Goal: Task Accomplishment & Management: Complete application form

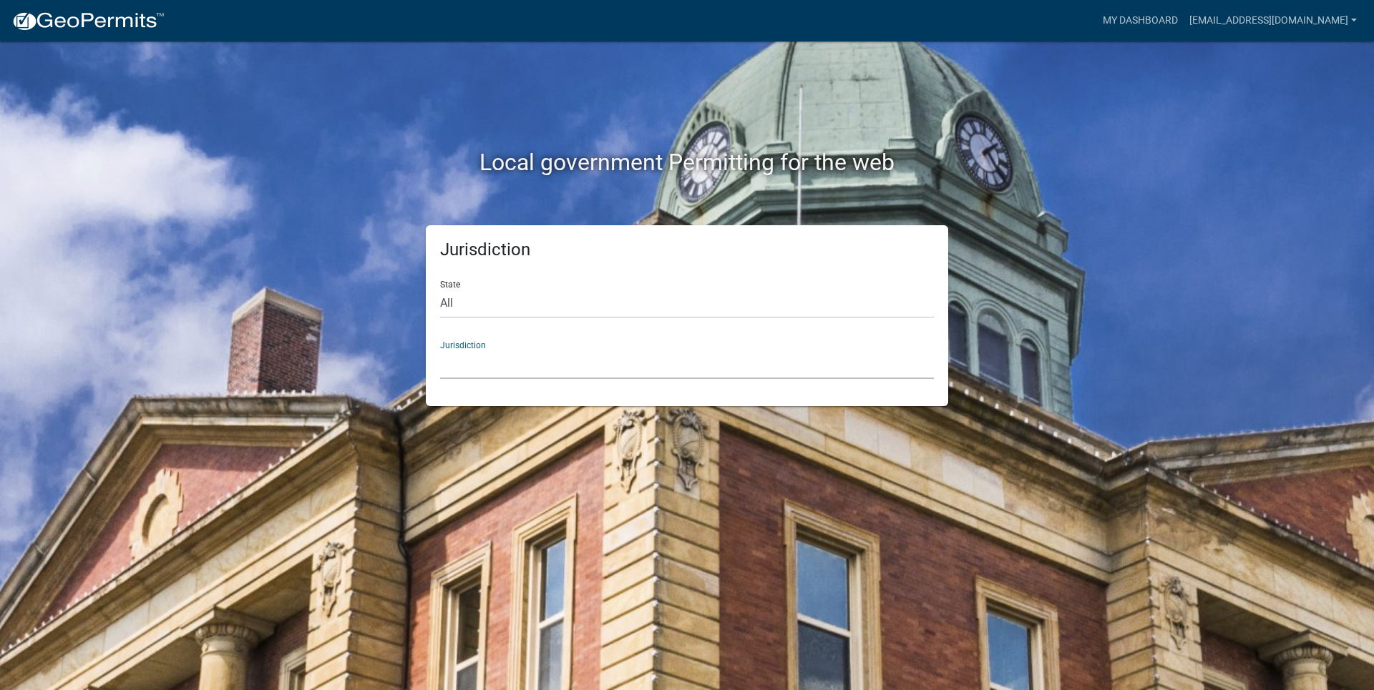
drag, startPoint x: 494, startPoint y: 366, endPoint x: 459, endPoint y: 363, distance: 35.2
click at [494, 366] on select "[GEOGRAPHIC_DATA], [US_STATE] [GEOGRAPHIC_DATA], [US_STATE][PERSON_NAME][GEOGRA…" at bounding box center [687, 364] width 494 height 29
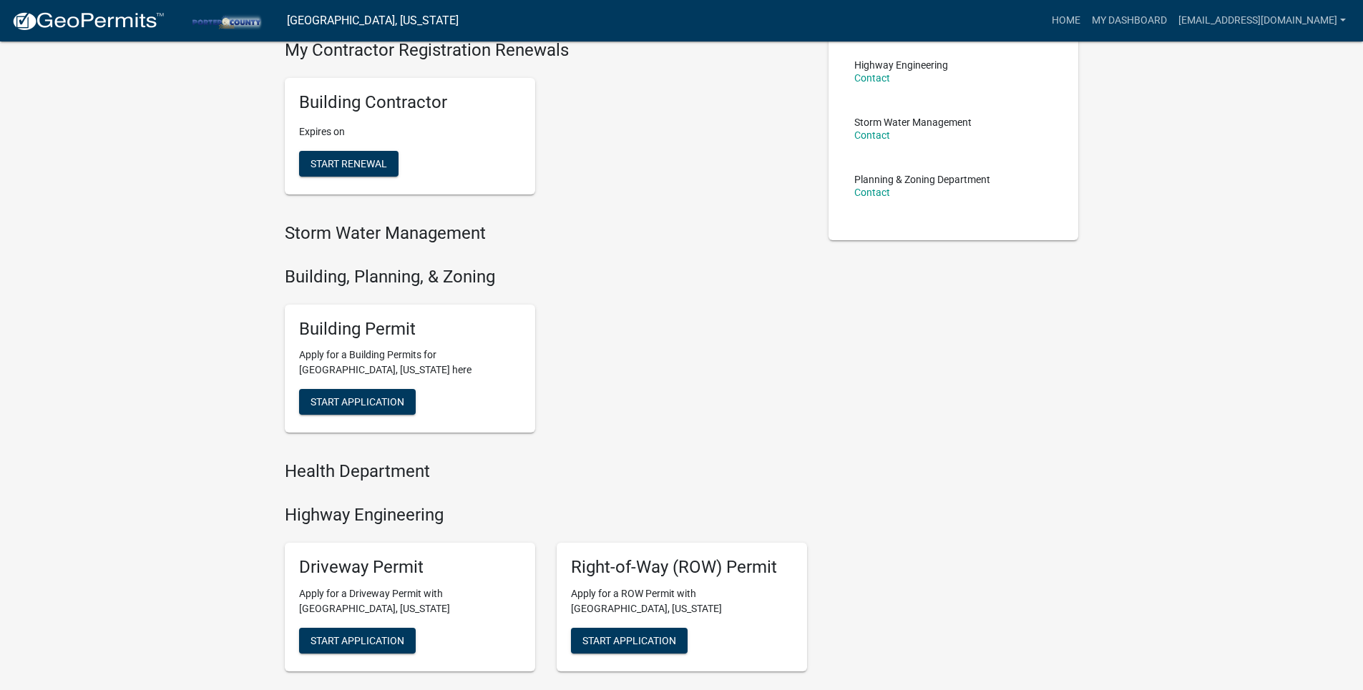
scroll to position [358, 0]
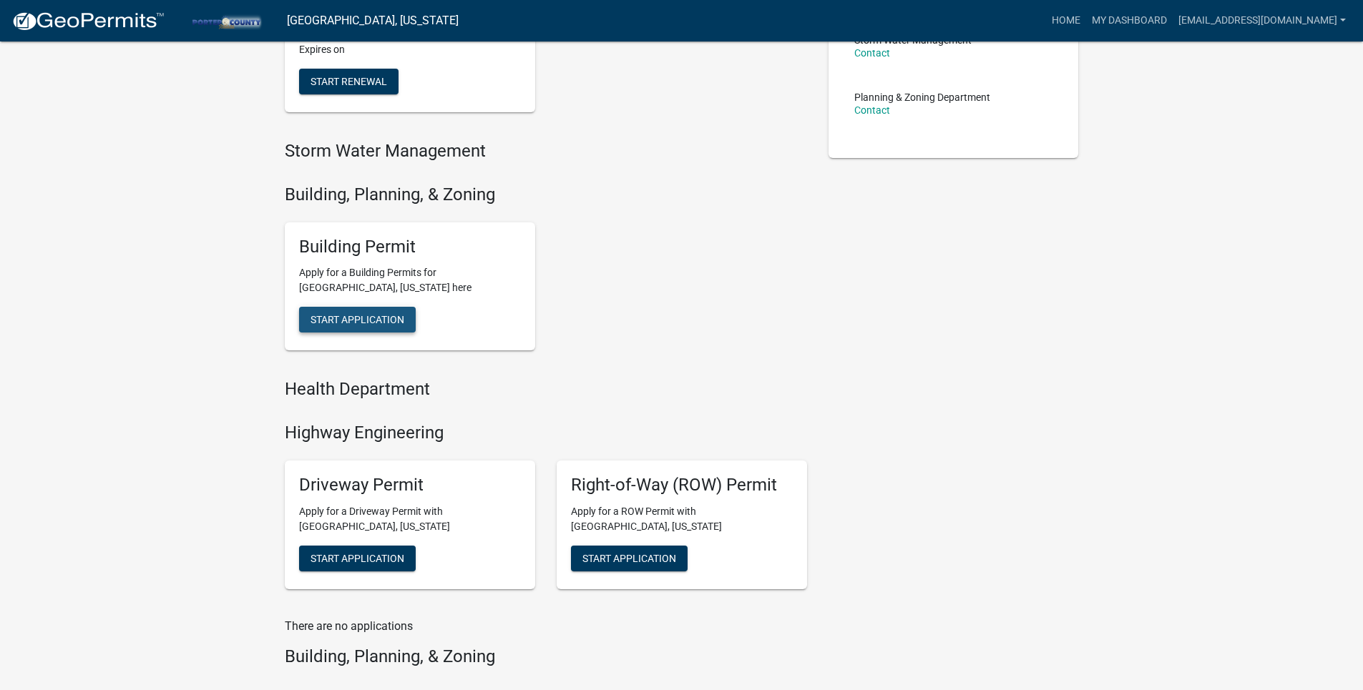
click at [390, 324] on span "Start Application" at bounding box center [358, 319] width 94 height 11
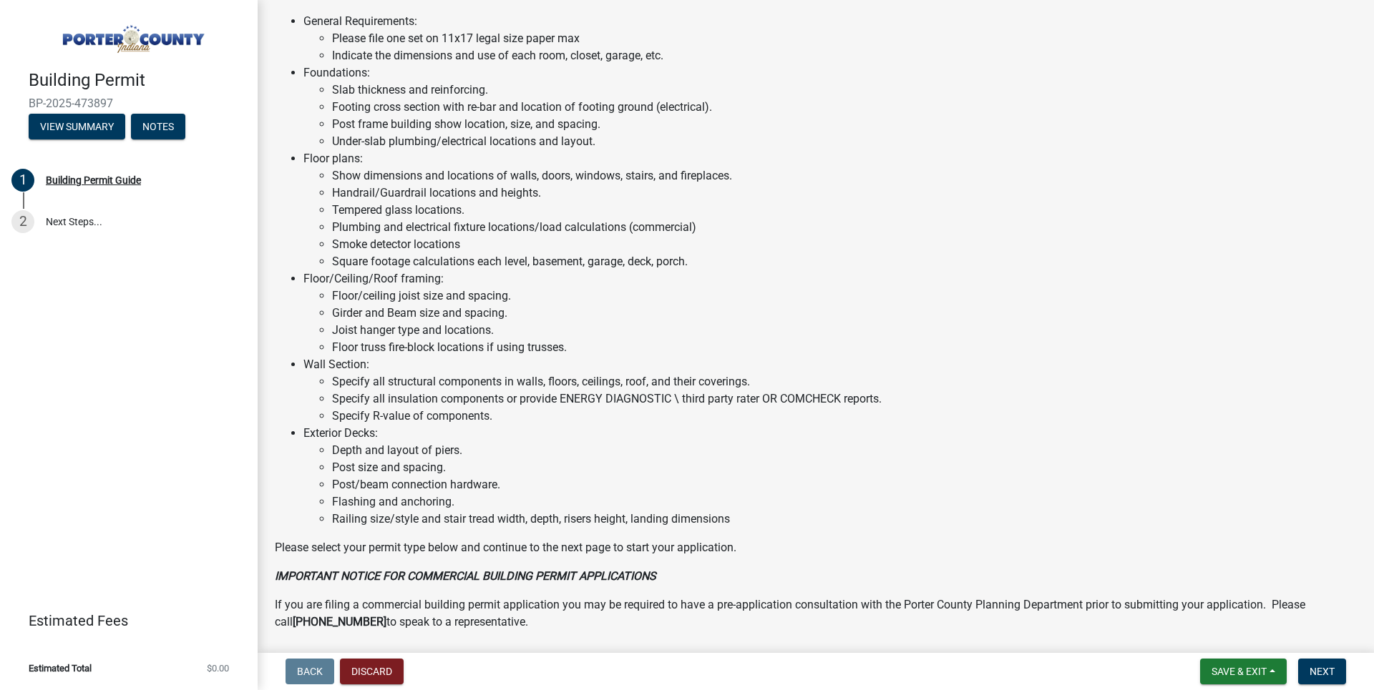
scroll to position [928, 0]
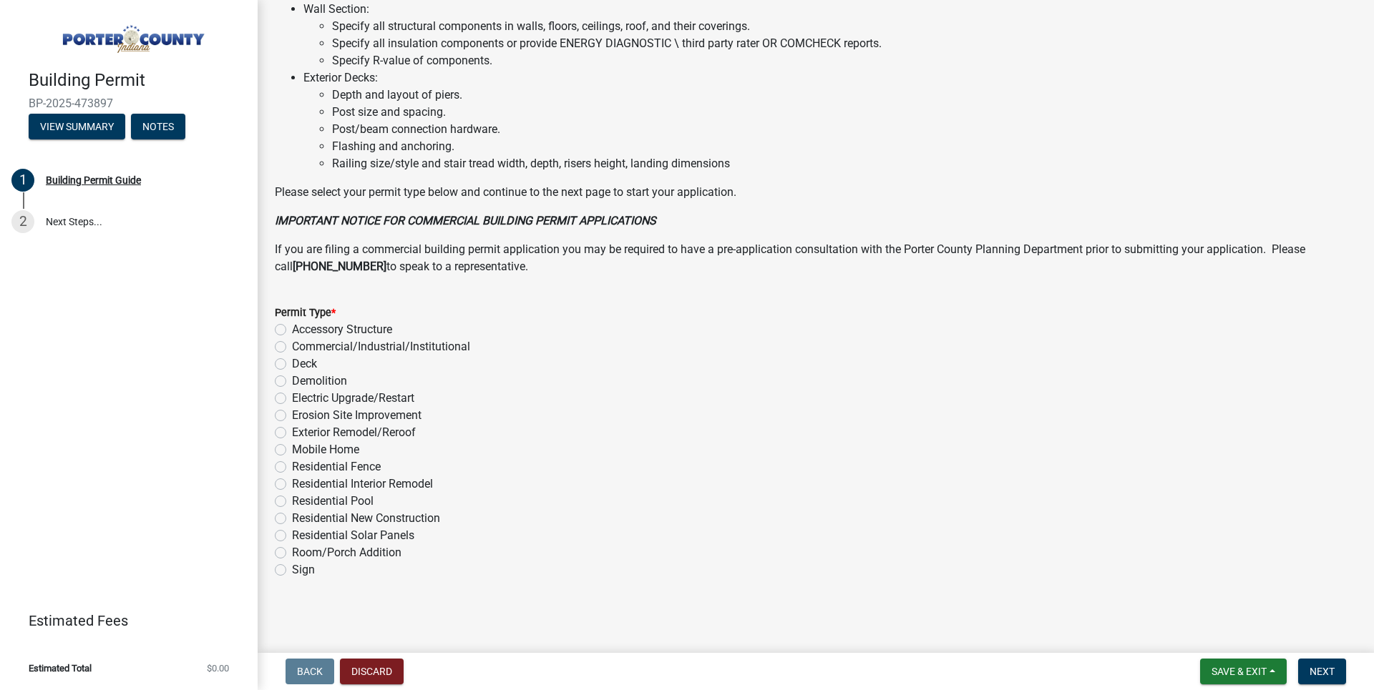
click at [348, 436] on label "Exterior Remodel/Reroof" at bounding box center [354, 432] width 124 height 17
click at [301, 434] on input "Exterior Remodel/Reroof" at bounding box center [296, 428] width 9 height 9
radio input "true"
click at [1342, 669] on button "Next" at bounding box center [1322, 672] width 48 height 26
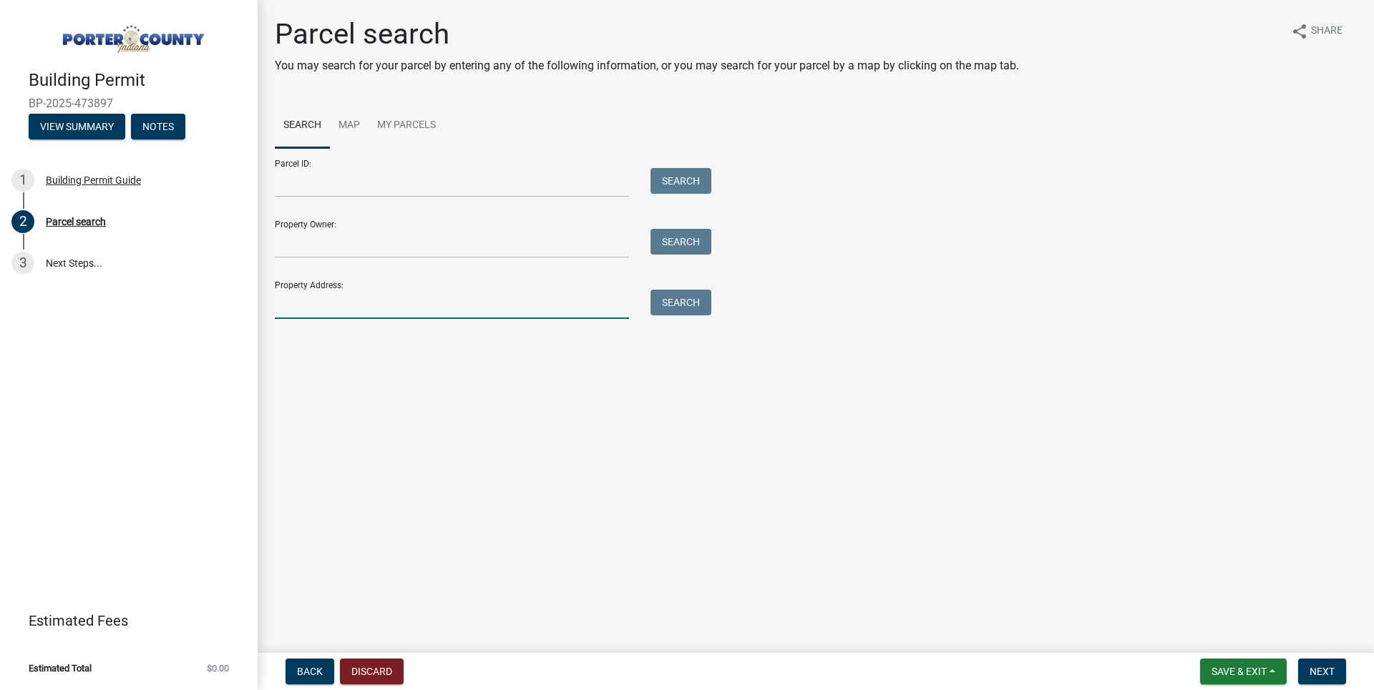
click at [316, 313] on input "Property Address:" at bounding box center [452, 304] width 354 height 29
paste input "[STREET_ADDRESS]"
click at [700, 311] on button "Search" at bounding box center [680, 303] width 61 height 26
drag, startPoint x: 530, startPoint y: 307, endPoint x: 340, endPoint y: 307, distance: 189.6
click at [340, 307] on input "[STREET_ADDRESS]" at bounding box center [452, 304] width 354 height 29
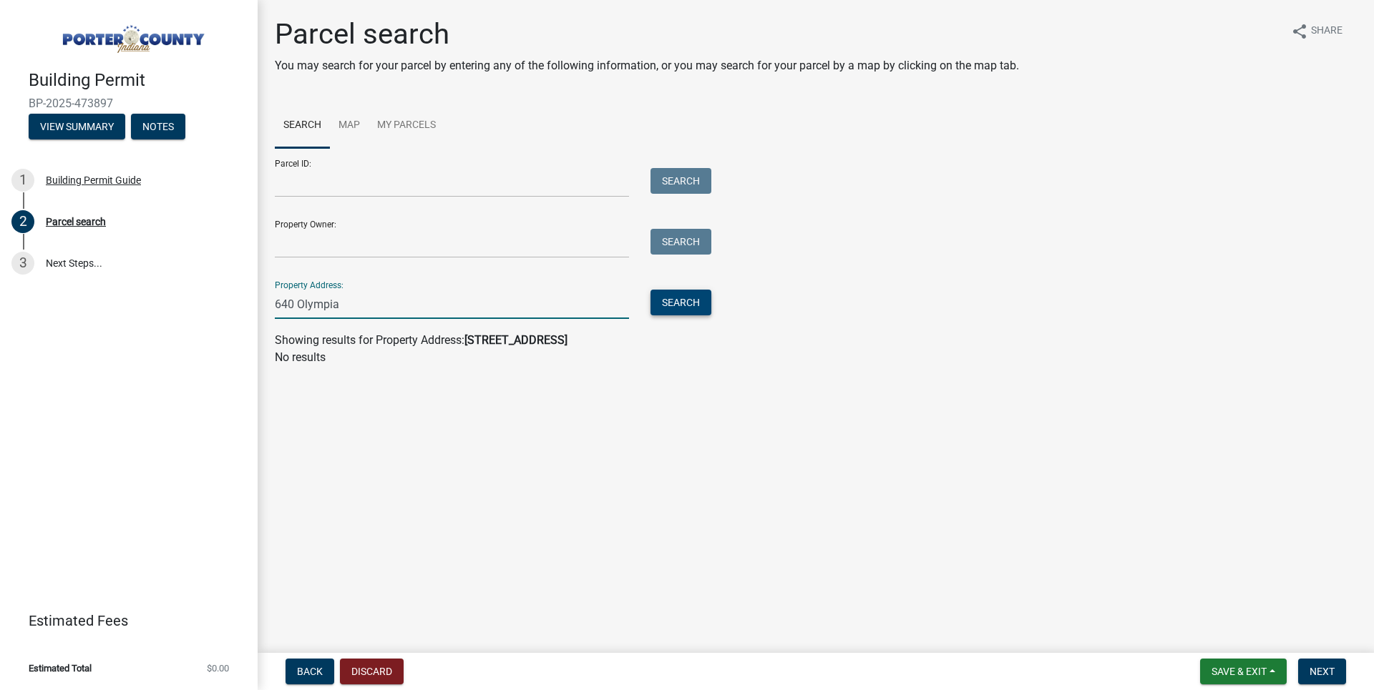
type input "640 Olympia"
click at [690, 291] on button "Search" at bounding box center [680, 303] width 61 height 26
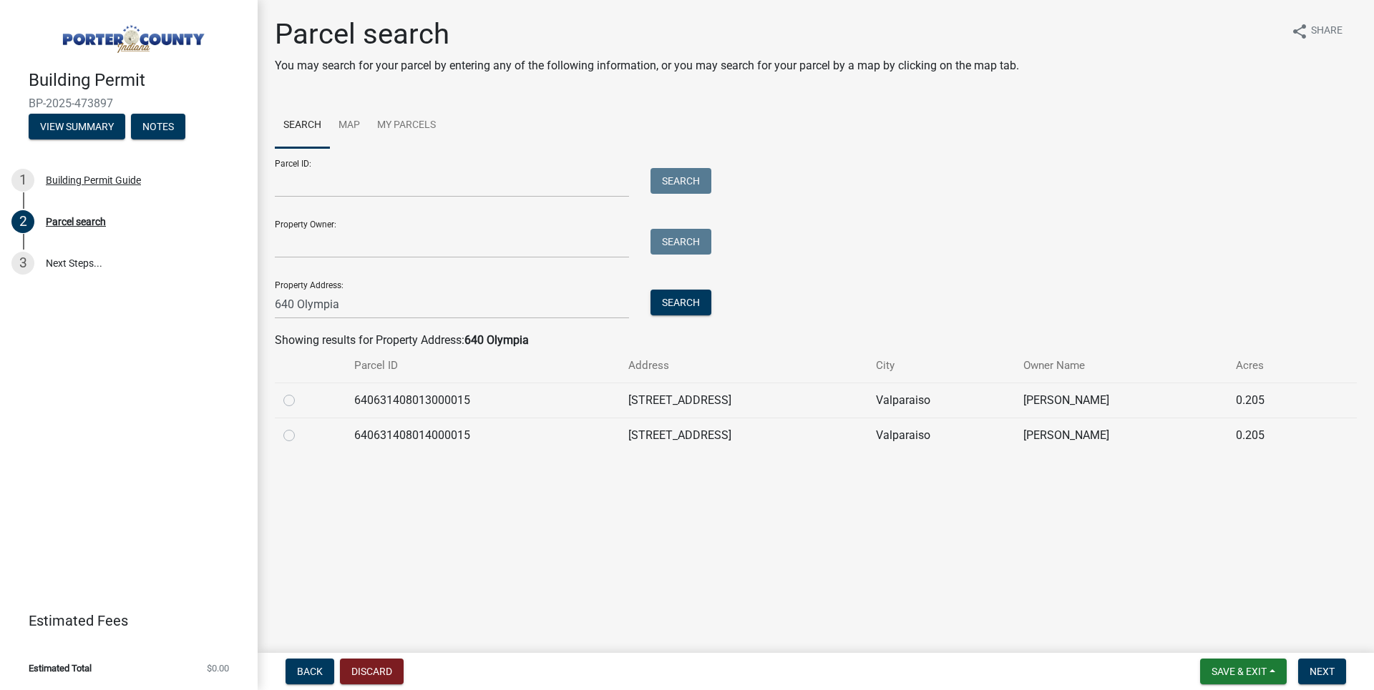
click at [301, 427] on label at bounding box center [301, 427] width 0 height 0
click at [301, 432] on input "radio" at bounding box center [305, 431] width 9 height 9
radio input "true"
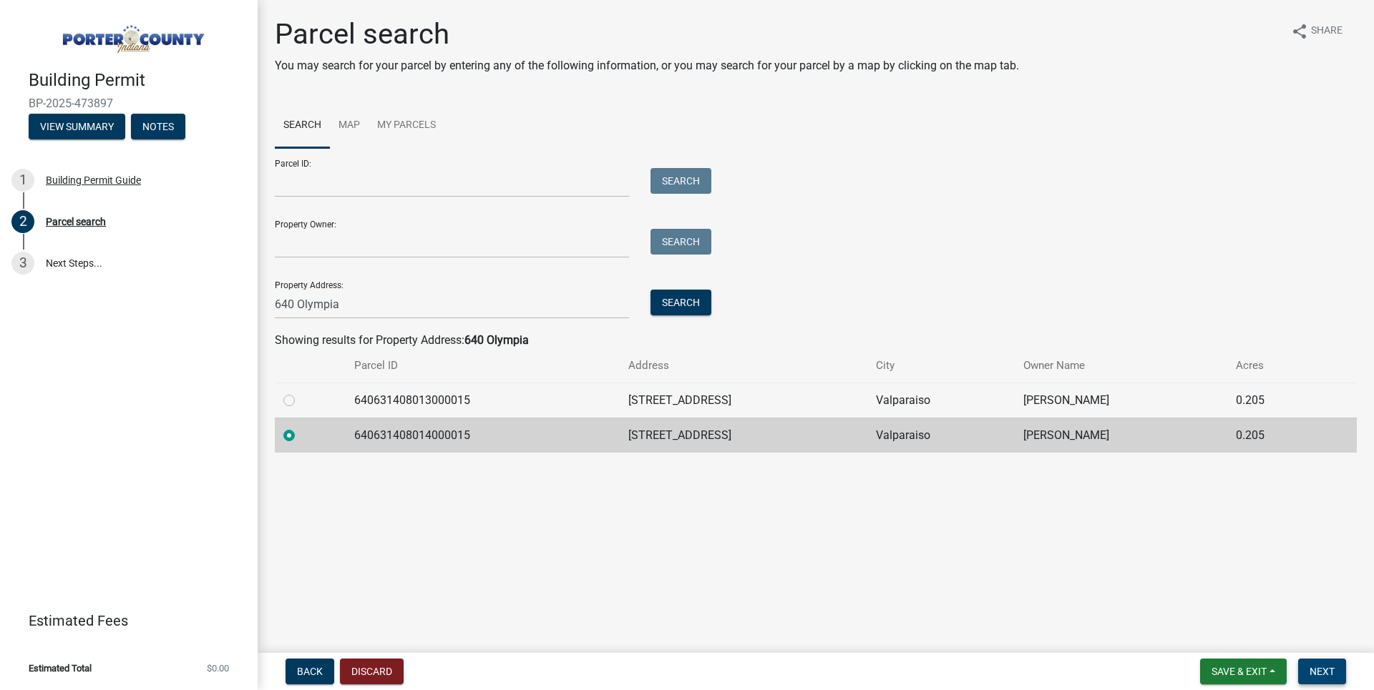
click at [1312, 670] on span "Next" at bounding box center [1321, 671] width 25 height 11
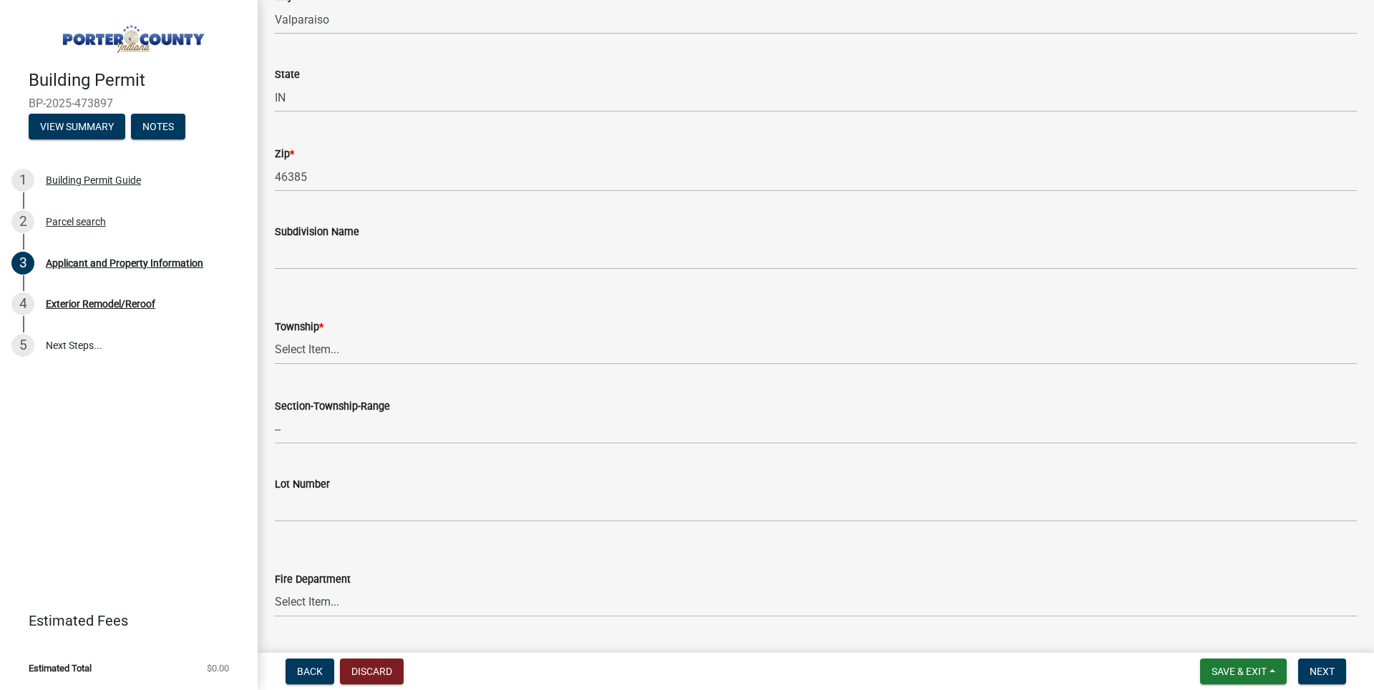
scroll to position [429, 0]
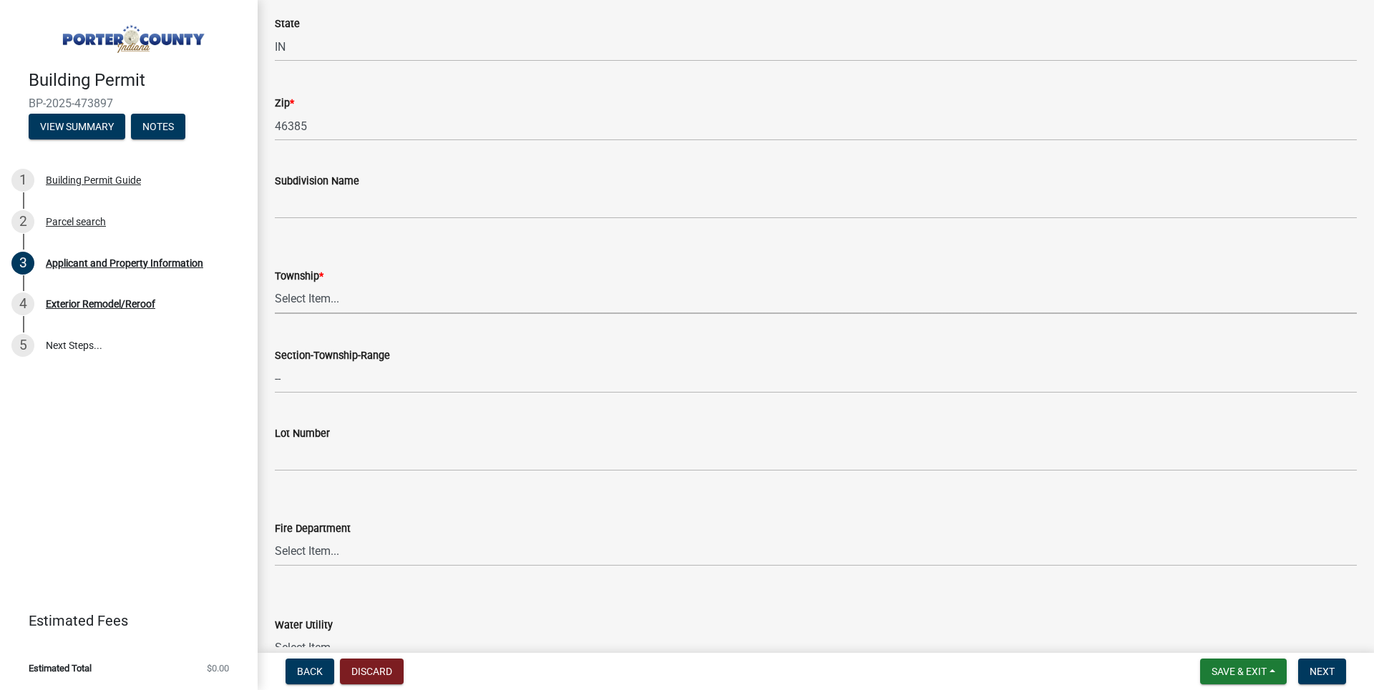
click at [302, 289] on select "Select Item... [PERSON_NAME][GEOGRAPHIC_DATA] [PERSON_NAME][GEOGRAPHIC_DATA] [G…" at bounding box center [816, 299] width 1082 height 29
click at [275, 285] on select "Select Item... [PERSON_NAME][GEOGRAPHIC_DATA] [PERSON_NAME][GEOGRAPHIC_DATA] [G…" at bounding box center [816, 299] width 1082 height 29
select select "eebc071e-620a-4db8-83e9-cb6b194c67e9"
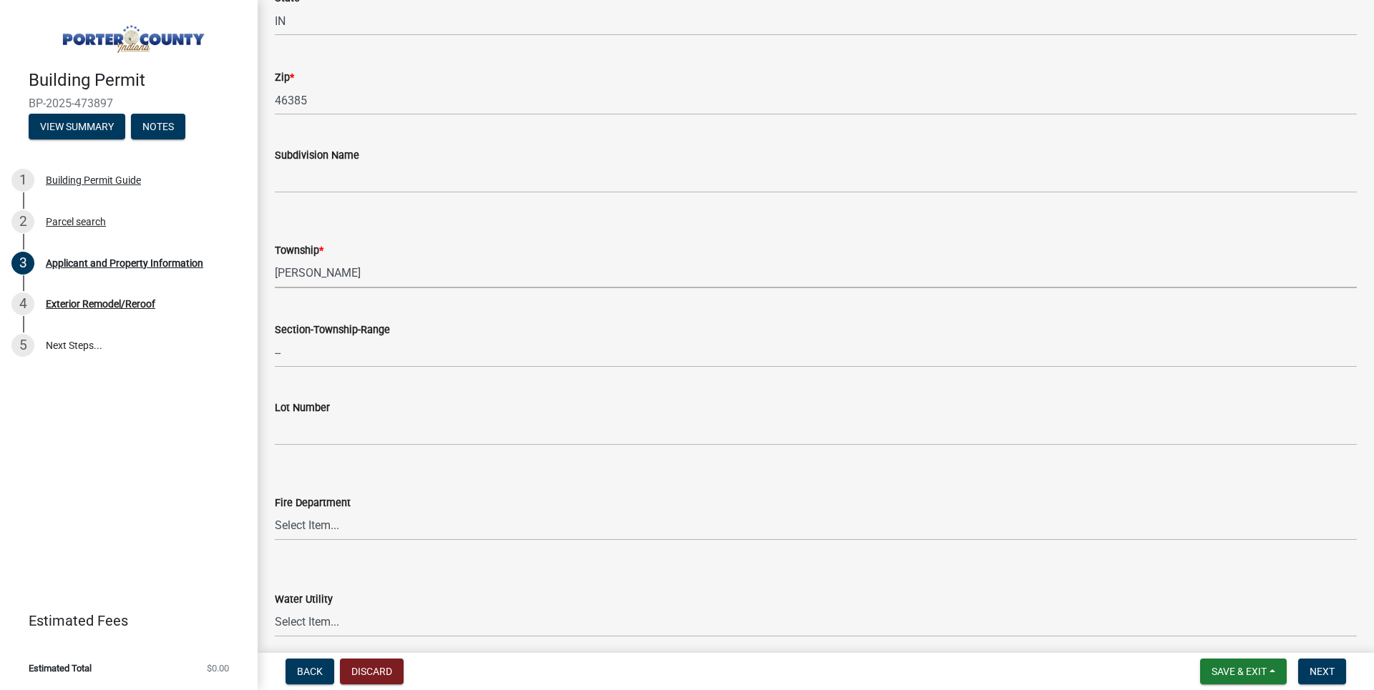
scroll to position [501, 0]
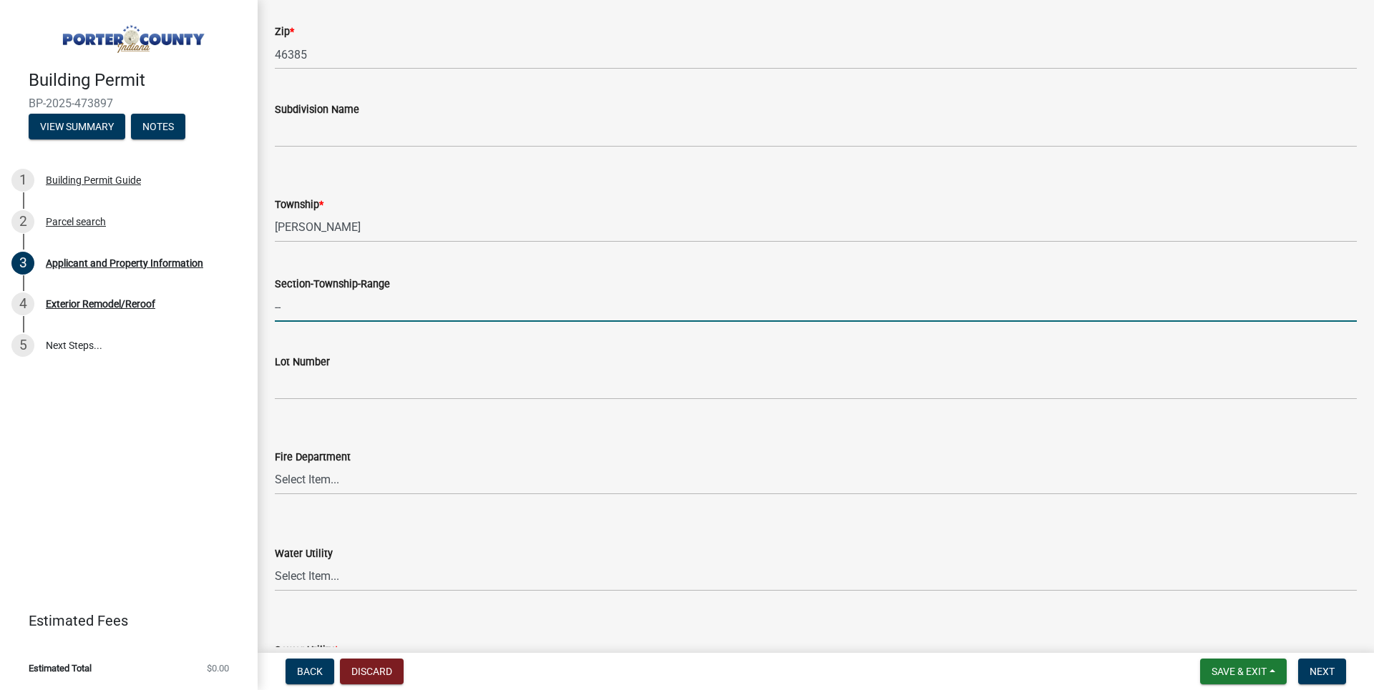
click at [337, 308] on input "--" at bounding box center [816, 307] width 1082 height 29
click at [274, 378] on div "Lot Number" at bounding box center [815, 366] width 1103 height 67
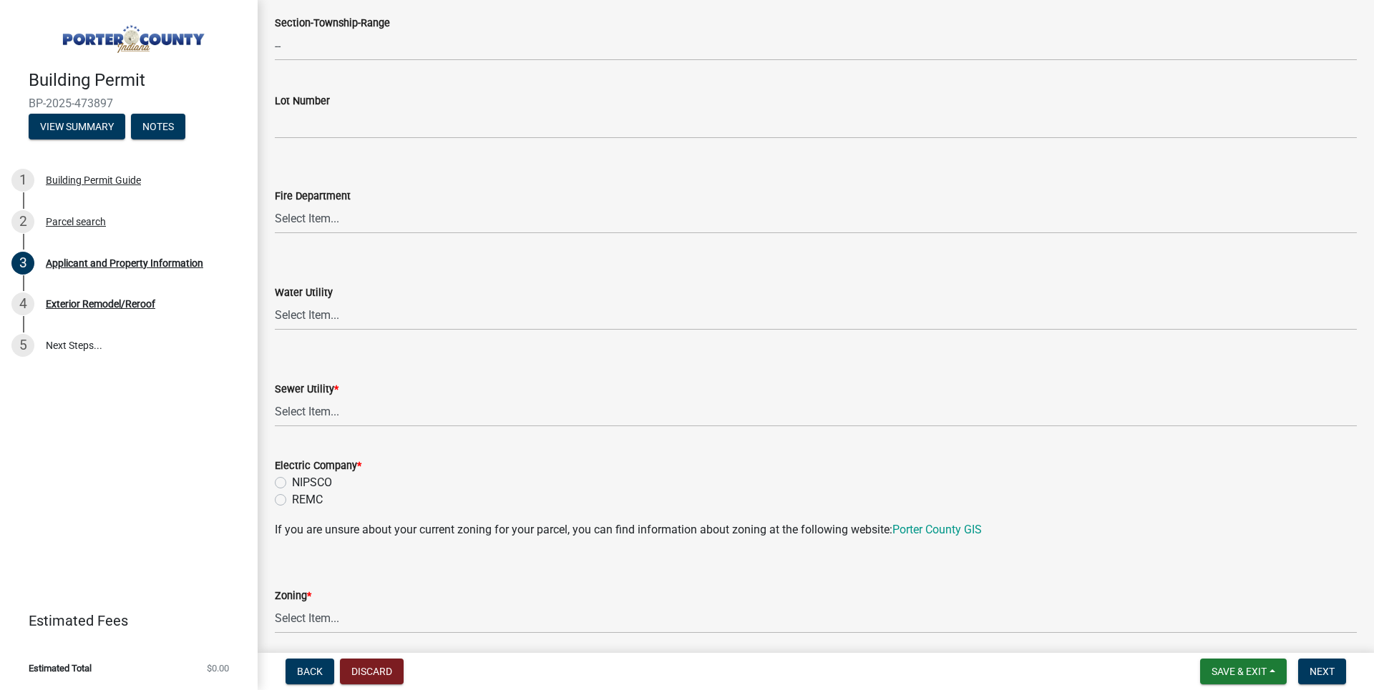
scroll to position [787, 0]
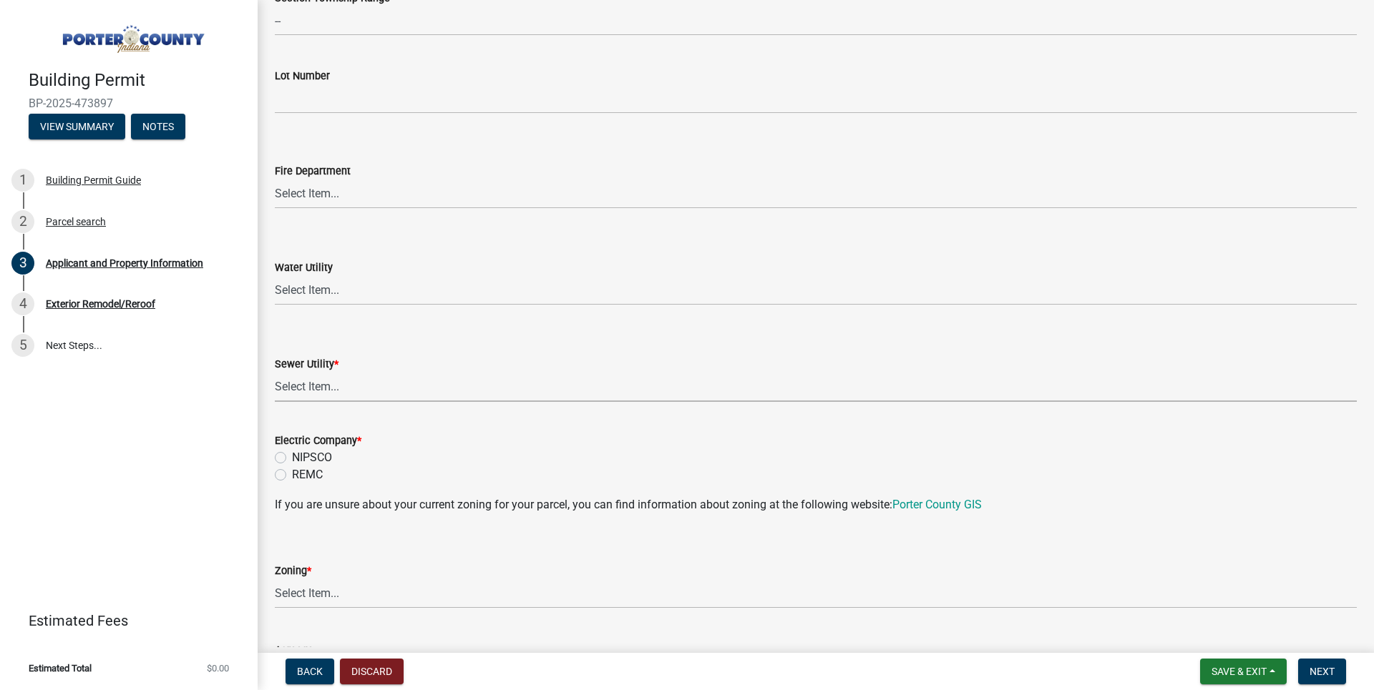
click at [304, 384] on select "Select Item... Aqua [US_STATE] Inc Damon Run Falling Waters Lake Eliza - LEACD …" at bounding box center [816, 387] width 1082 height 29
click at [275, 373] on select "Select Item... Aqua [US_STATE] Inc Damon Run Falling Waters Lake Eliza - LEACD …" at bounding box center [816, 387] width 1082 height 29
select select "c796f995-08fe-487b-a20e-70ab553361d3"
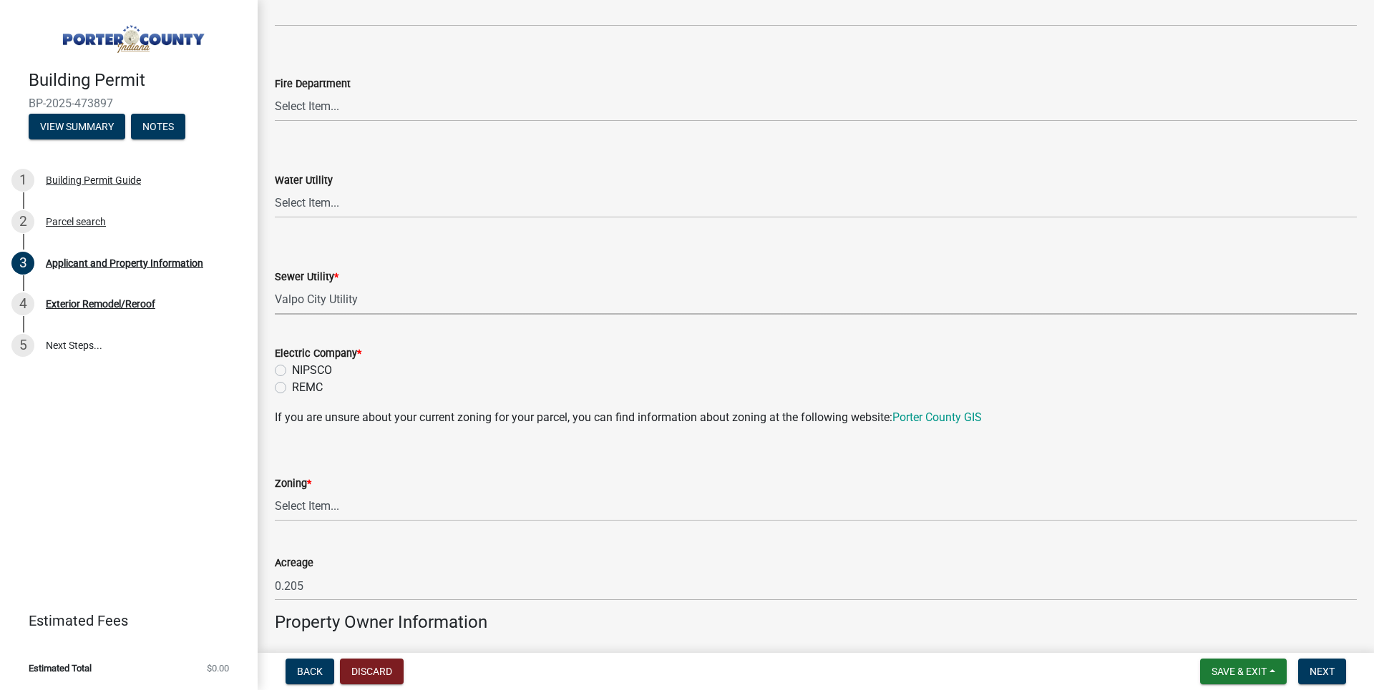
scroll to position [1145, 0]
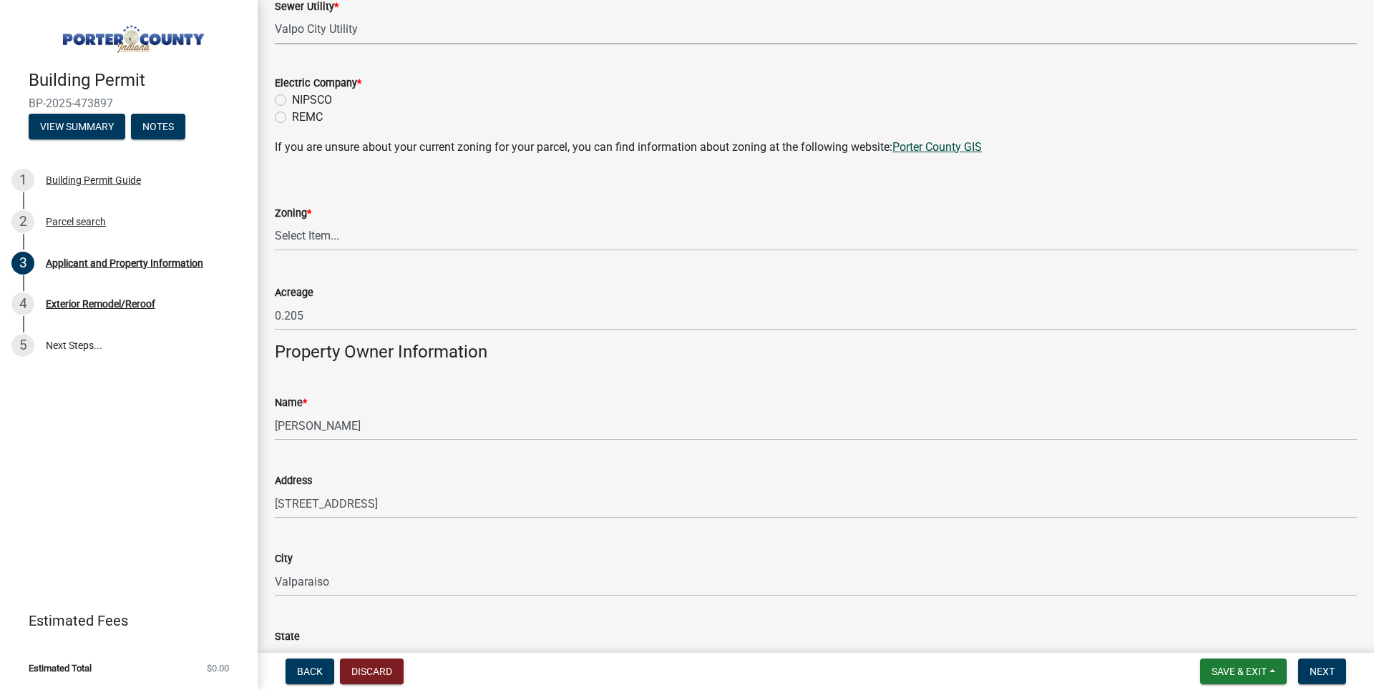
click at [924, 142] on link "Porter County GIS" at bounding box center [936, 147] width 89 height 14
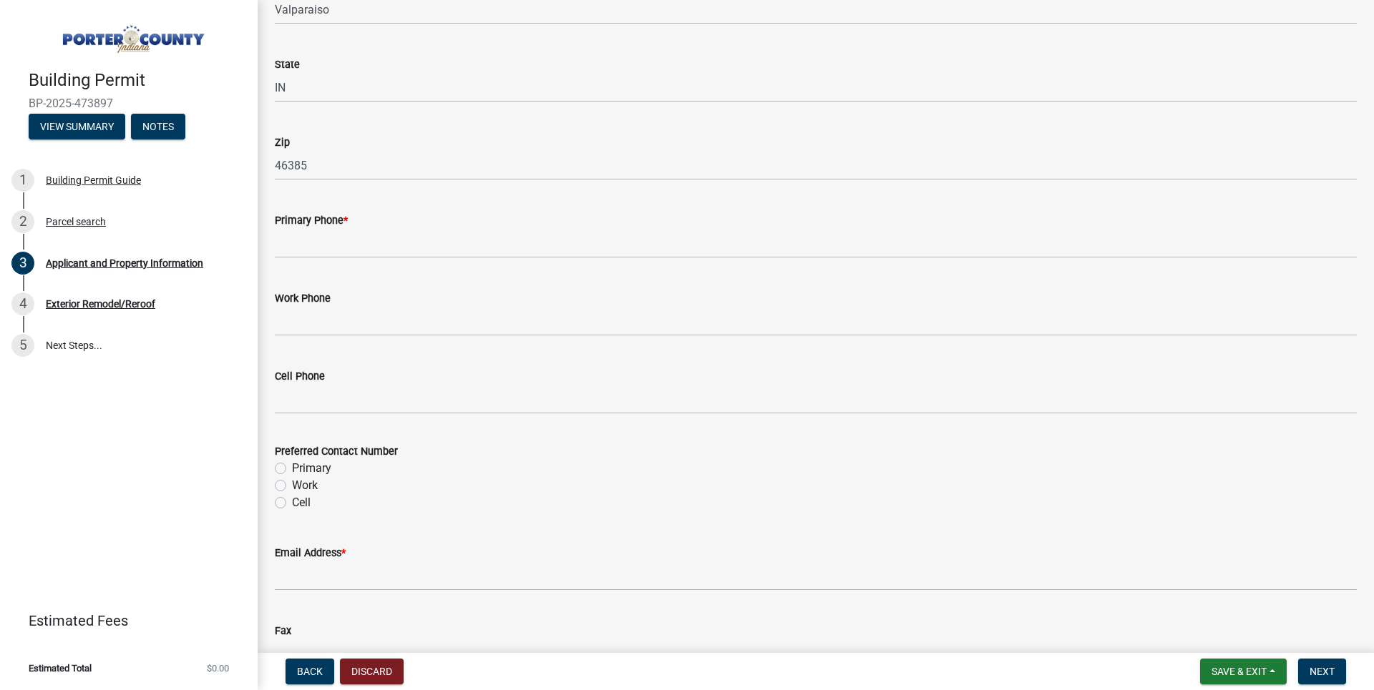
scroll to position [1986, 0]
